Goal: Find specific page/section: Find specific page/section

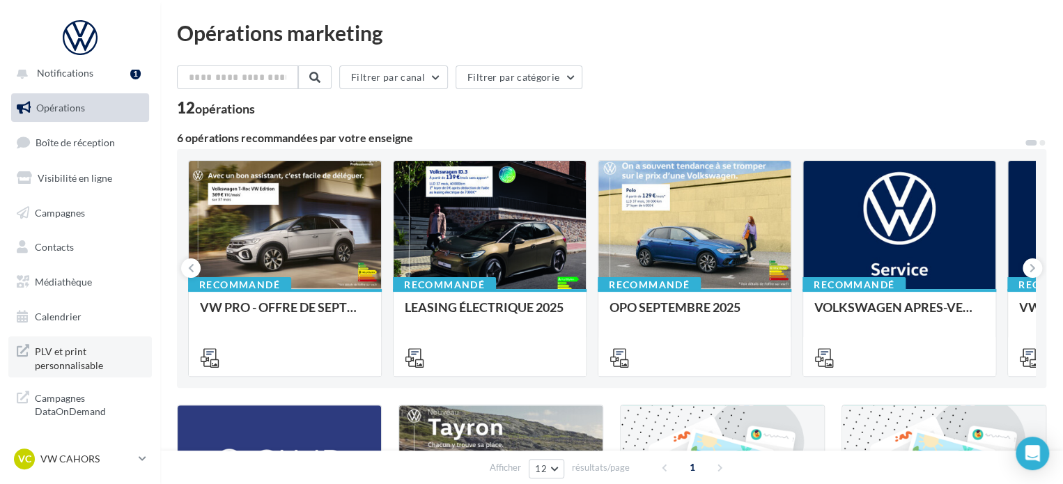
scroll to position [12, 0]
click at [45, 273] on link "Médiathèque" at bounding box center [79, 281] width 143 height 29
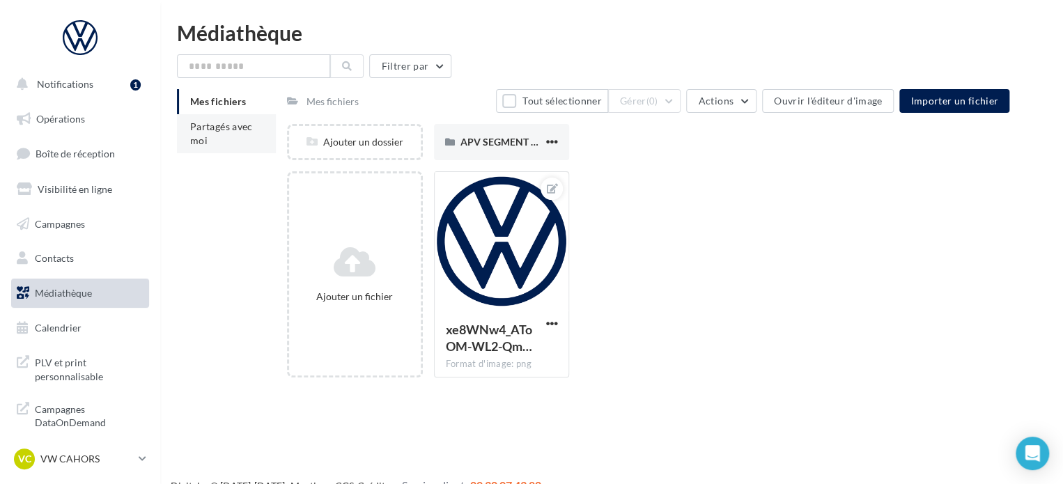
click at [216, 132] on span "Partagés avec moi" at bounding box center [221, 133] width 63 height 26
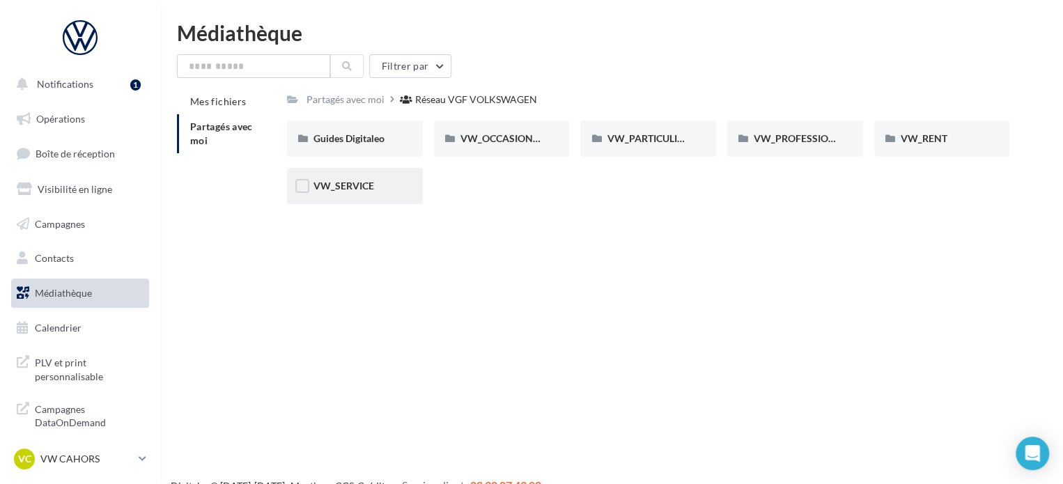
click at [375, 178] on div "VW_SERVICE" at bounding box center [355, 186] width 136 height 36
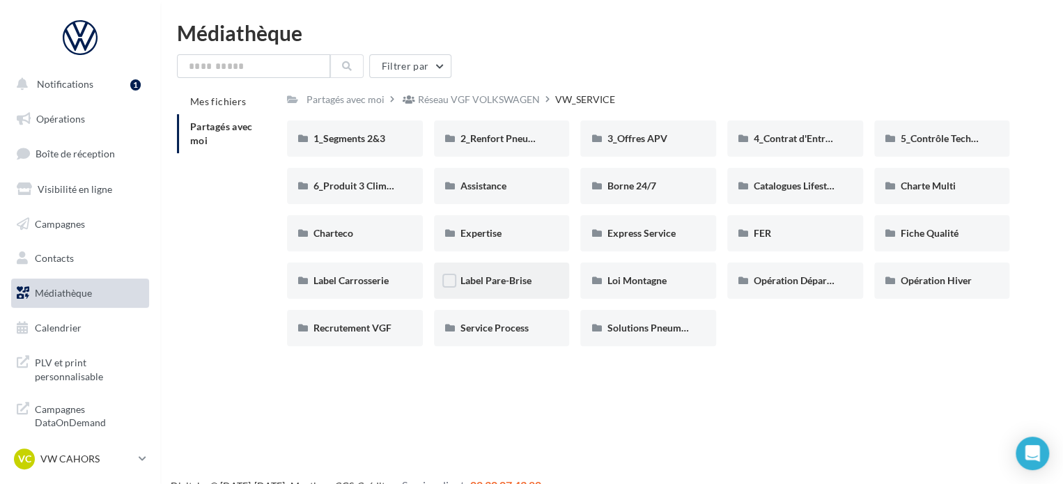
click at [504, 290] on div "Label Pare-Brise" at bounding box center [502, 281] width 136 height 36
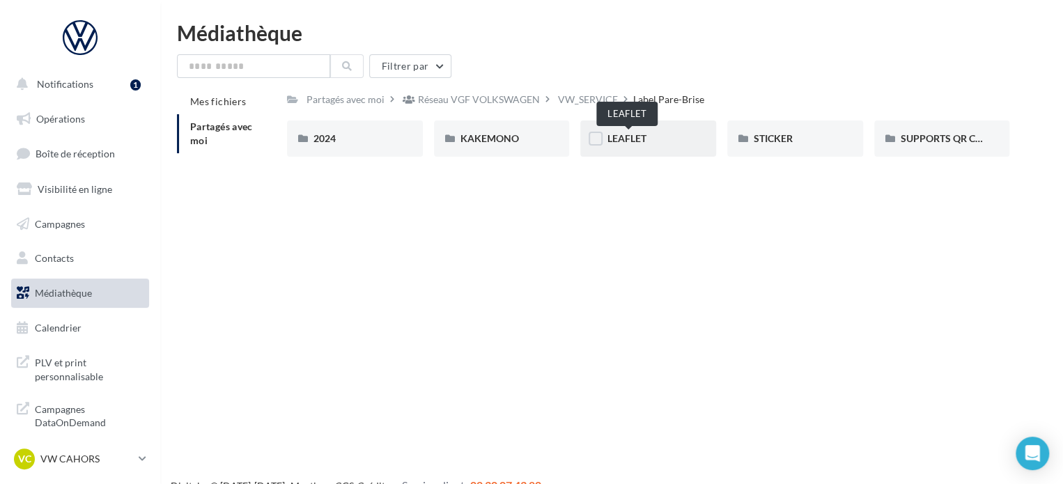
click at [646, 141] on span "LEAFLET" at bounding box center [626, 138] width 39 height 12
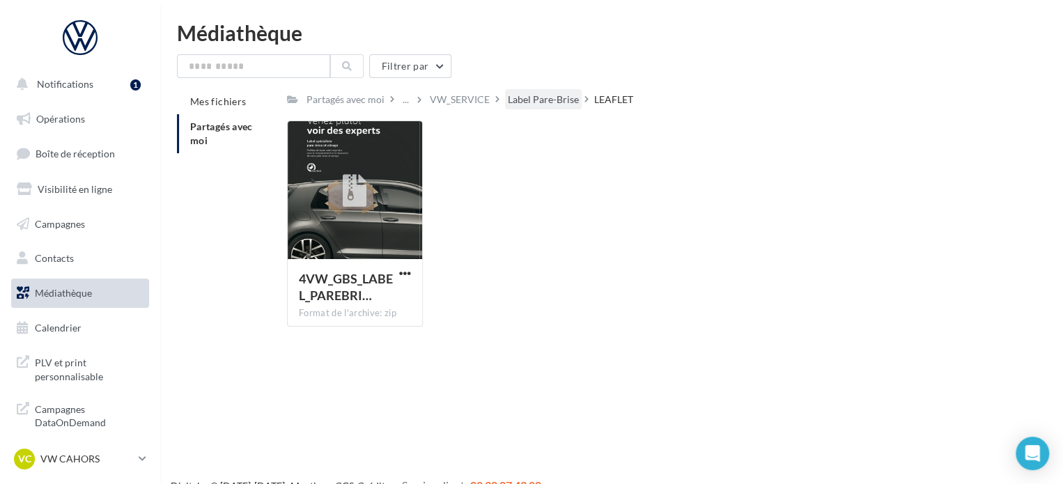
click at [570, 105] on div "Label Pare-Brise" at bounding box center [543, 100] width 71 height 14
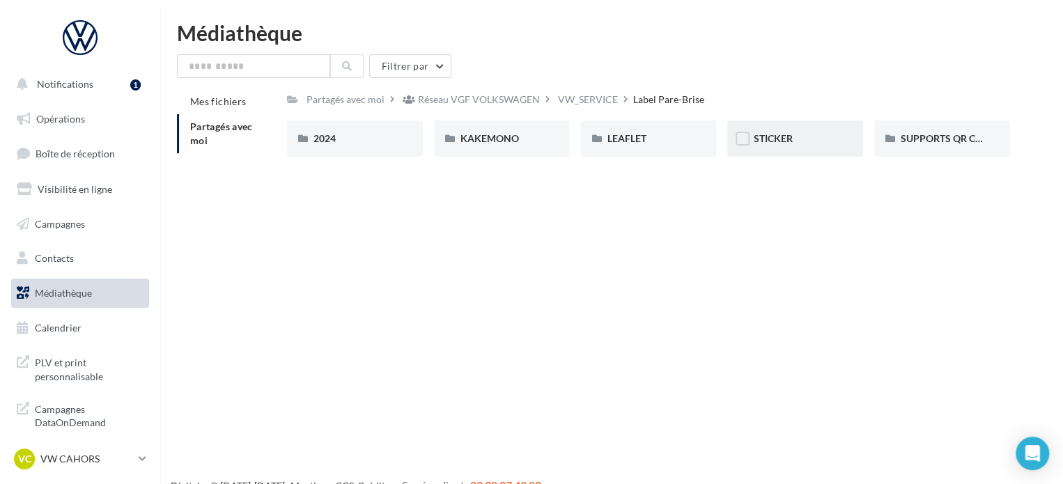
click at [836, 150] on div "STICKER" at bounding box center [795, 138] width 136 height 36
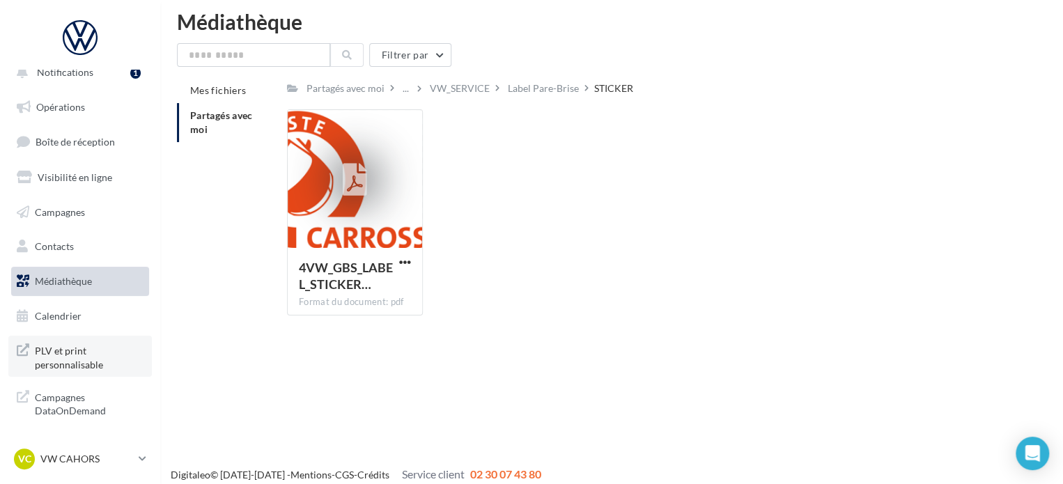
scroll to position [22, 0]
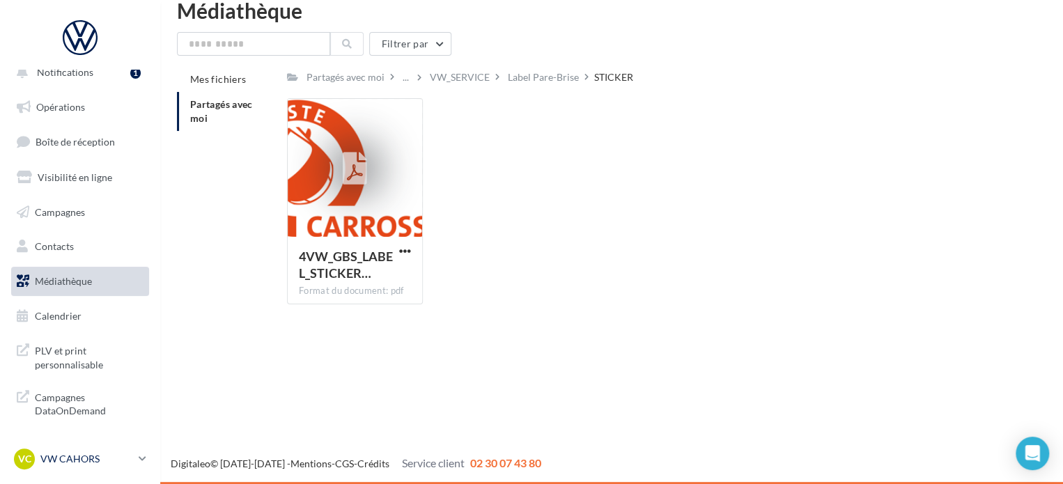
click at [109, 460] on p "VW CAHORS" at bounding box center [86, 459] width 93 height 14
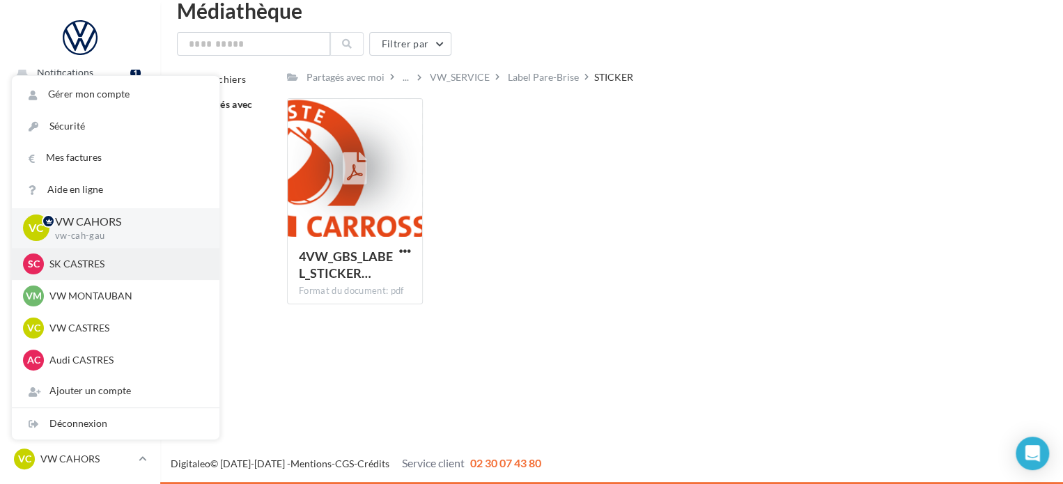
click at [111, 272] on div "SC SK CASTRES sk-cast-gau" at bounding box center [115, 263] width 185 height 21
